Goal: Task Accomplishment & Management: Complete application form

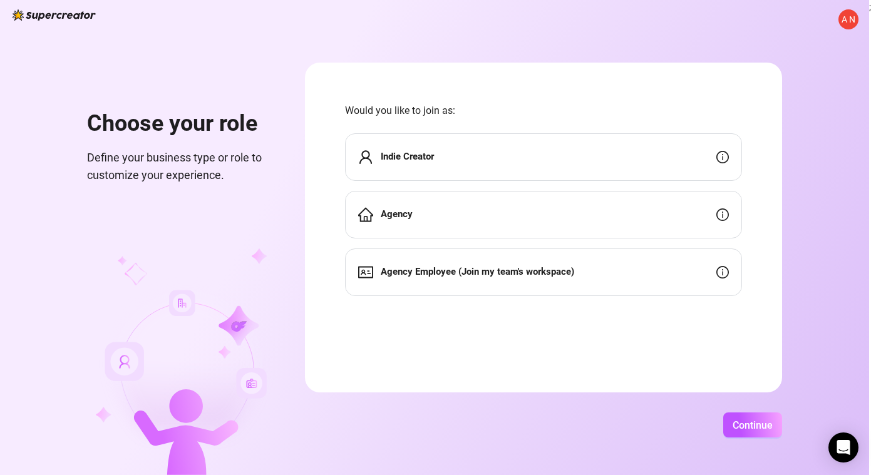
click at [464, 155] on div "Indie Creator" at bounding box center [543, 157] width 397 height 48
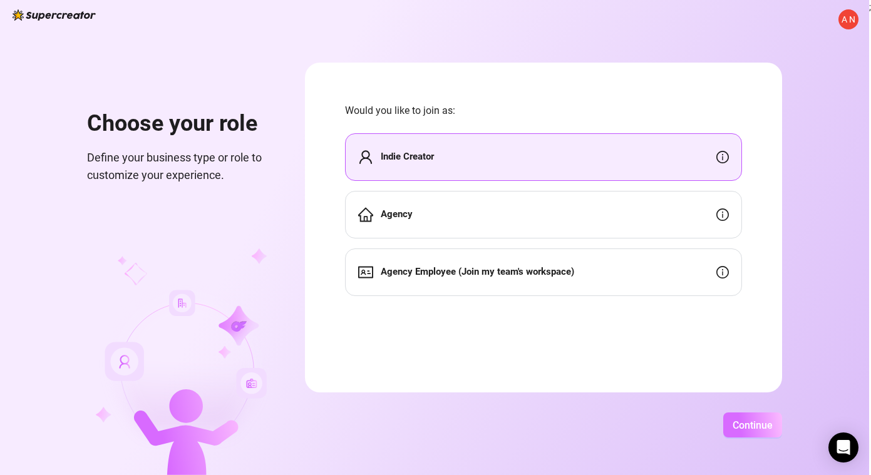
click at [751, 424] on span "Continue" at bounding box center [753, 426] width 40 height 12
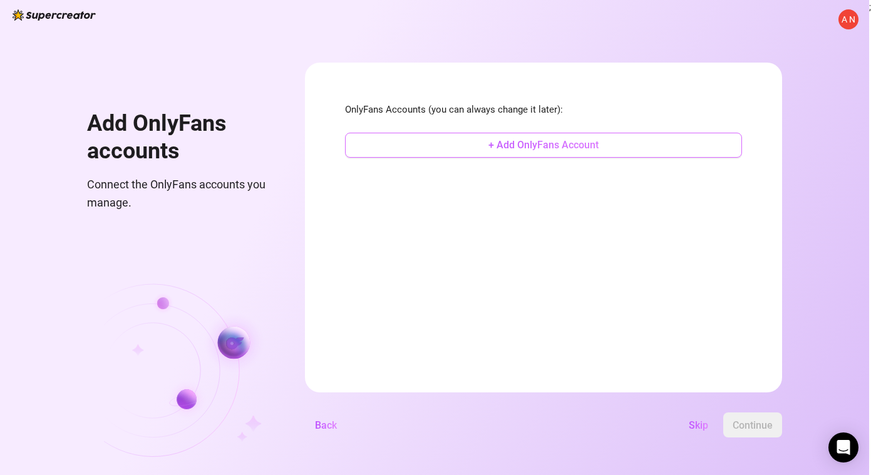
click at [529, 149] on span "+ Add OnlyFans Account" at bounding box center [544, 145] width 110 height 12
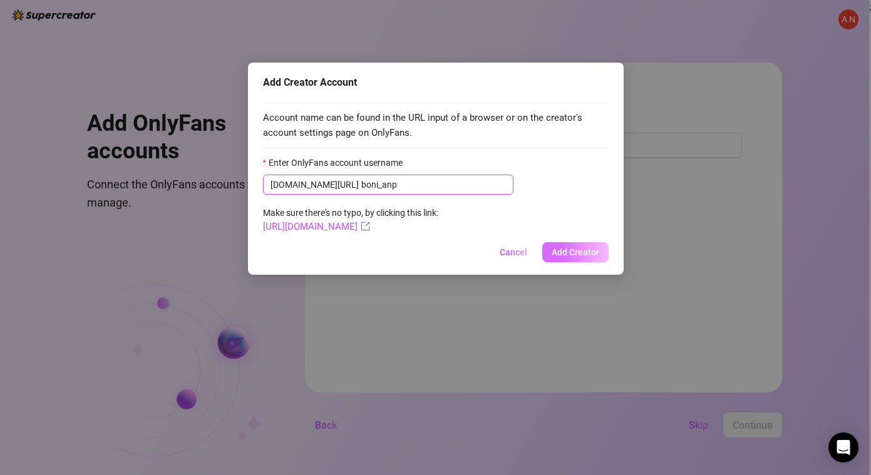
type input "boni_anp"
click at [563, 253] on span "Add Creator" at bounding box center [576, 252] width 48 height 10
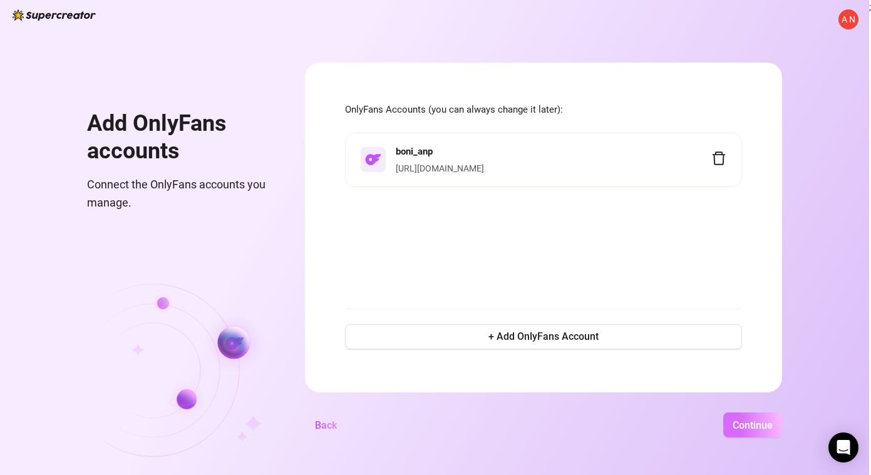
click at [760, 427] on span "Continue" at bounding box center [753, 426] width 40 height 12
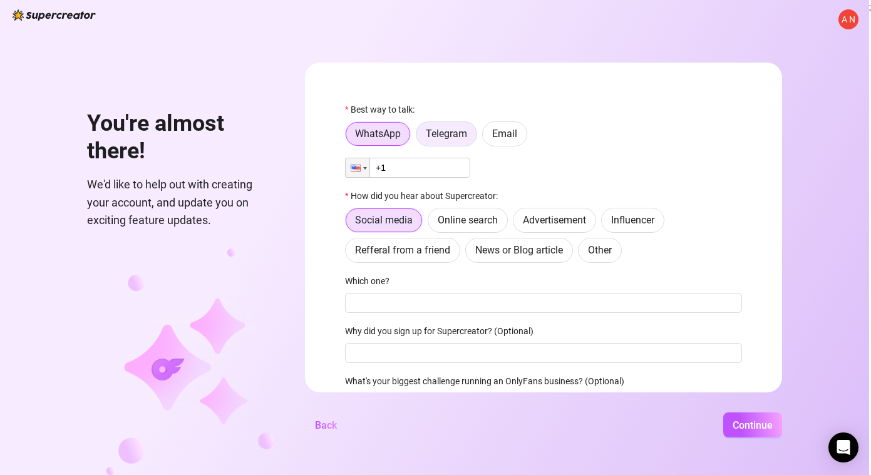
click at [434, 136] on span "Telegram" at bounding box center [446, 134] width 41 height 12
click at [420, 137] on input "Telegram" at bounding box center [420, 137] width 0 height 0
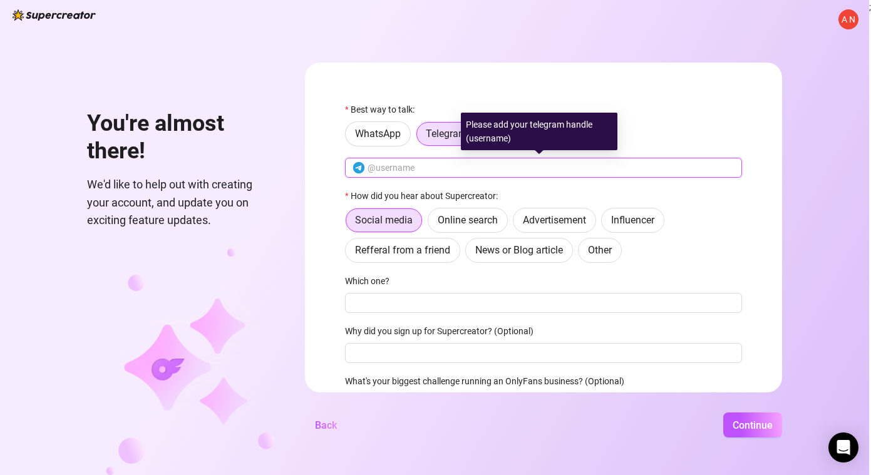
click at [433, 170] on input "text" at bounding box center [551, 168] width 367 height 14
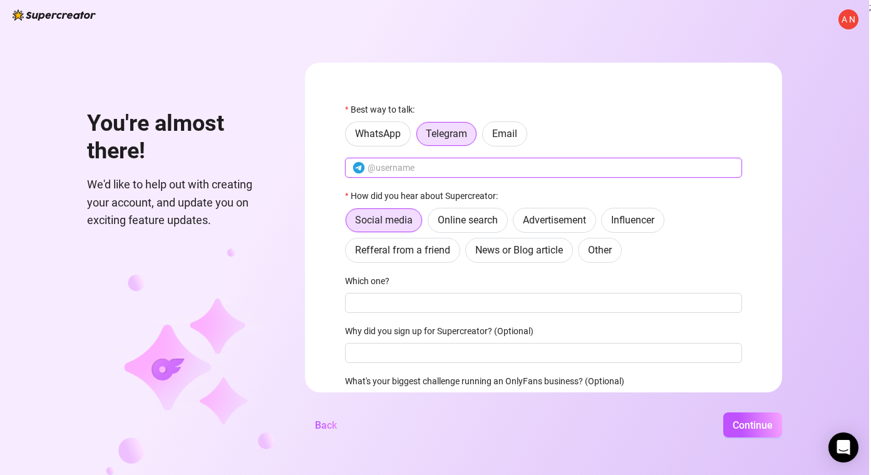
type input "u77733a"
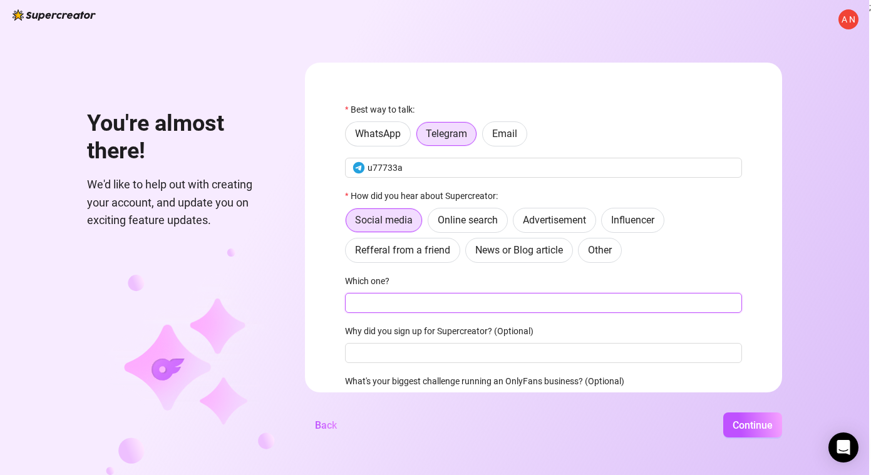
click at [431, 303] on input "Which one?" at bounding box center [543, 303] width 397 height 20
type input "google"
click at [490, 219] on span "Online search" at bounding box center [468, 220] width 60 height 12
click at [432, 224] on input "Online search" at bounding box center [432, 224] width 0 height 0
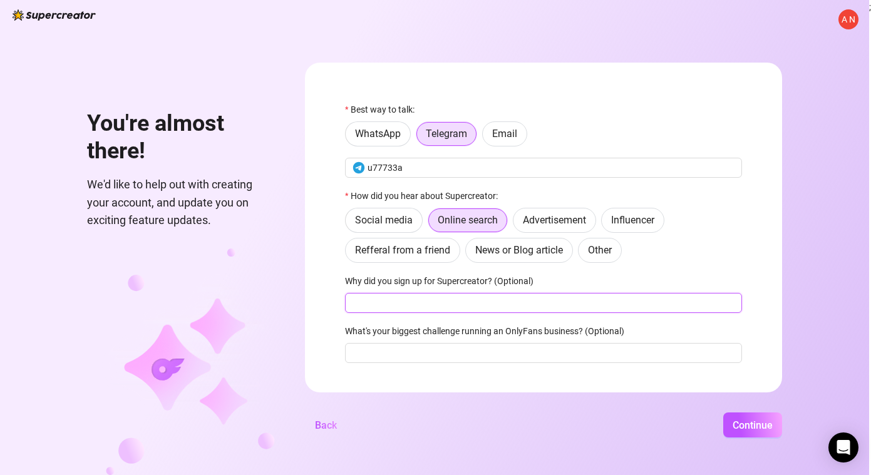
click at [449, 303] on input "Why did you sign up for Supercreator? (Optional)" at bounding box center [543, 303] width 397 height 20
type input "g"
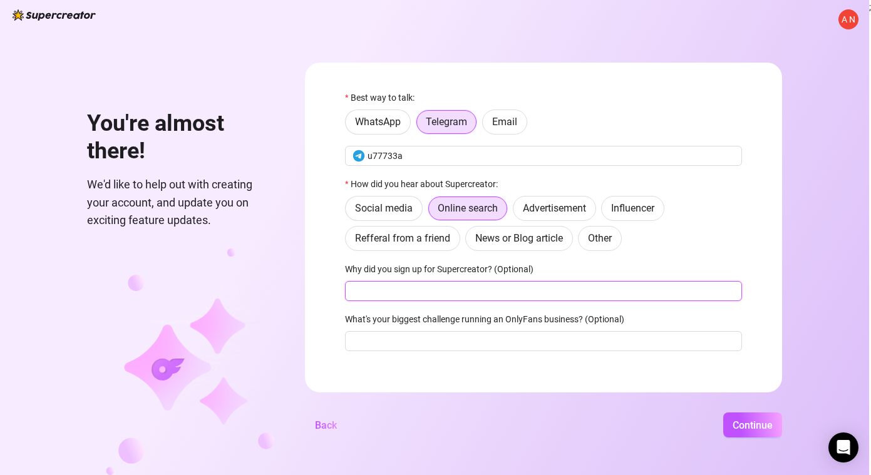
scroll to position [23, 0]
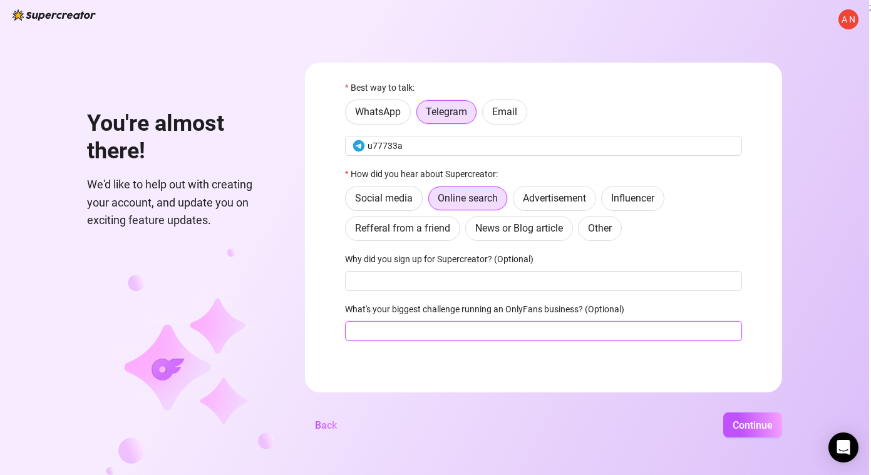
click at [519, 331] on input "What's your biggest challenge running an OnlyFans business? (Optional)" at bounding box center [543, 331] width 397 height 20
type input "Chat"
click at [768, 430] on span "Continue" at bounding box center [753, 426] width 40 height 12
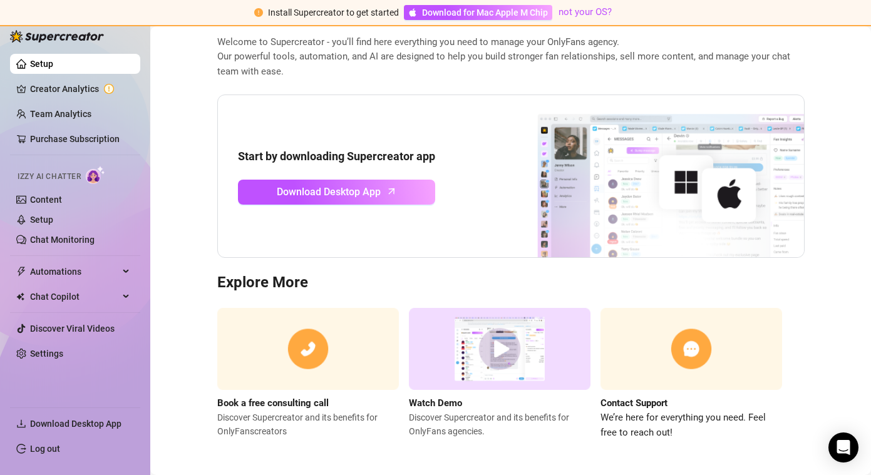
scroll to position [67, 0]
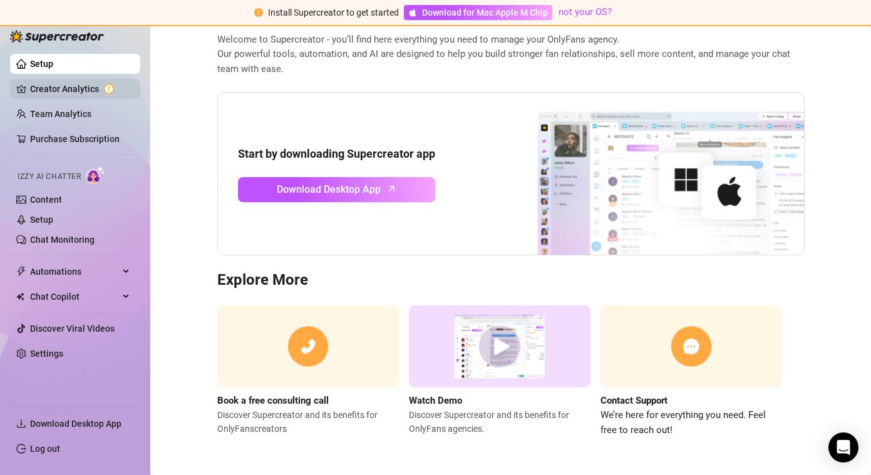
click at [80, 87] on link "Creator Analytics" at bounding box center [80, 89] width 100 height 20
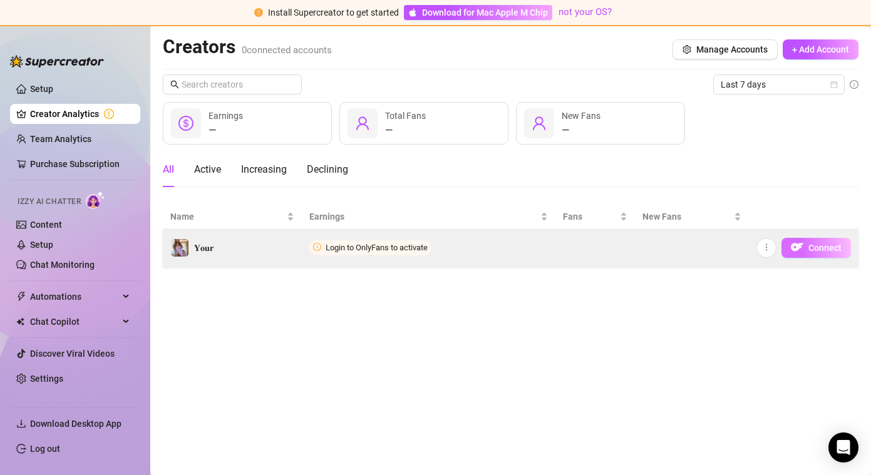
click at [816, 249] on span "Connect" at bounding box center [825, 248] width 33 height 10
